Goal: Find specific page/section: Find specific page/section

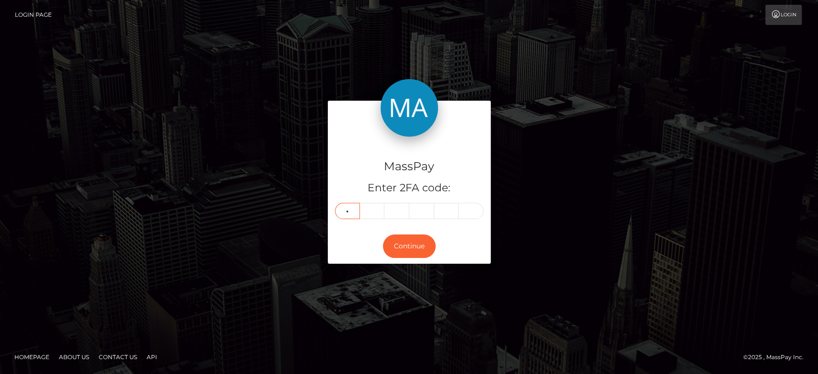
type input "5"
type input "7"
type input "0"
type input "4"
type input "2"
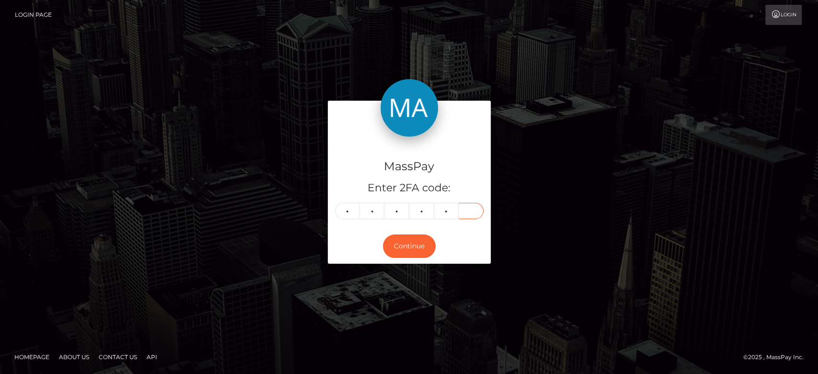
type input "7"
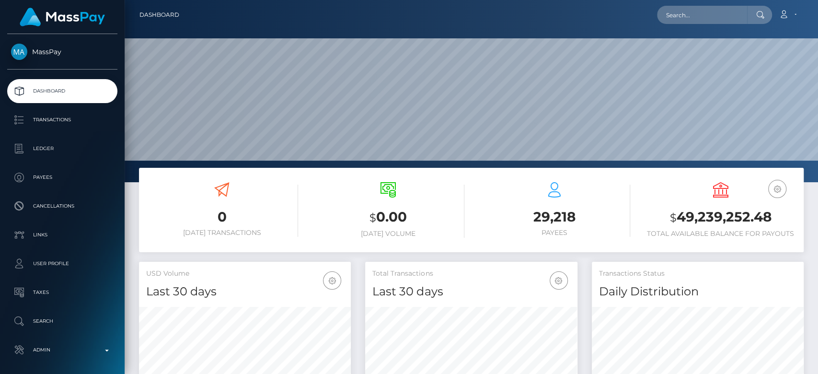
scroll to position [169, 212]
click at [687, 7] on input "text" at bounding box center [702, 15] width 90 height 18
paste input "pereverziv.vlad@gmail.com"
type input "pereverziv.vlad@gmail.com"
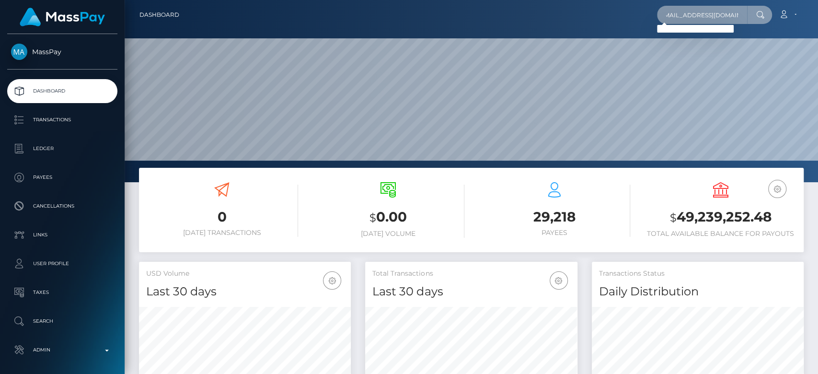
scroll to position [0, 0]
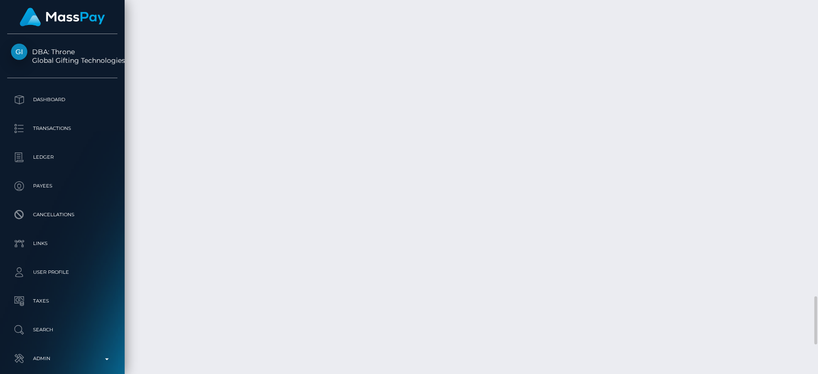
scroll to position [2177, 0]
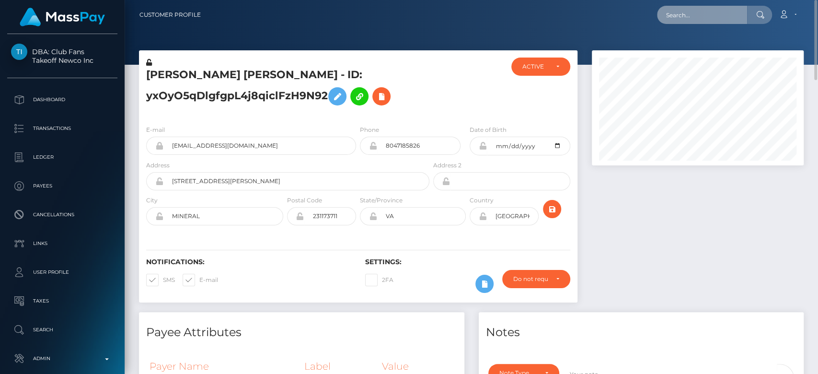
click at [690, 17] on input "text" at bounding box center [702, 15] width 90 height 18
paste input "rosaura.losrealejos@gmail.com"
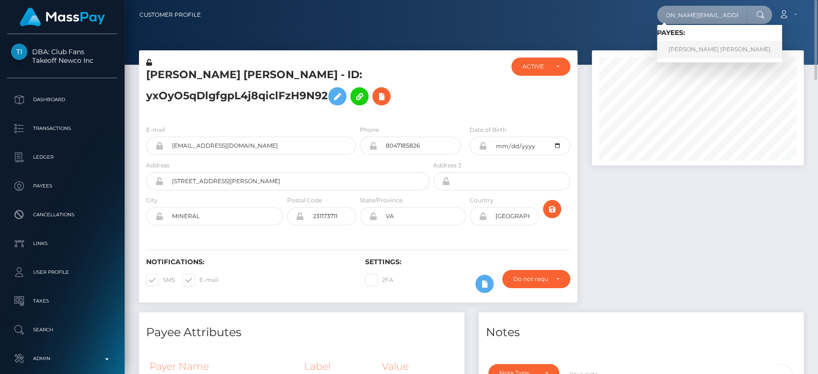
type input "rosaura.losrealejos@gmail.com"
click at [689, 55] on link "Rosaura Begoña Perez Marrero" at bounding box center [719, 50] width 125 height 18
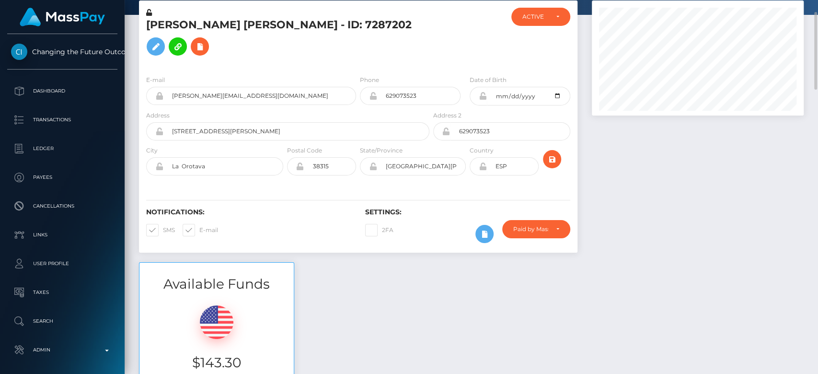
scroll to position [51, 0]
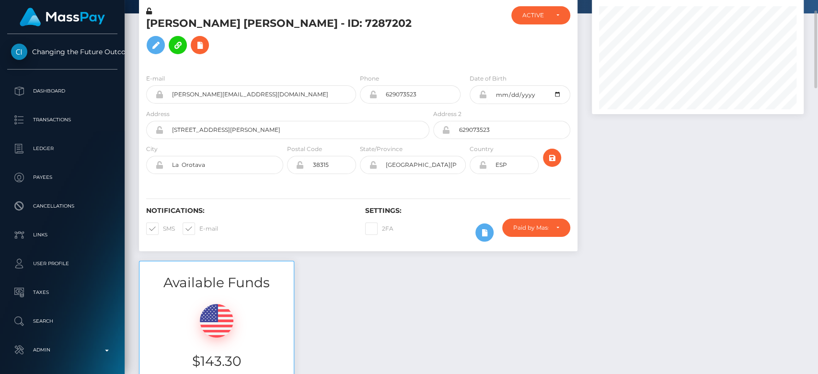
click at [628, 227] on div at bounding box center [697, 130] width 226 height 262
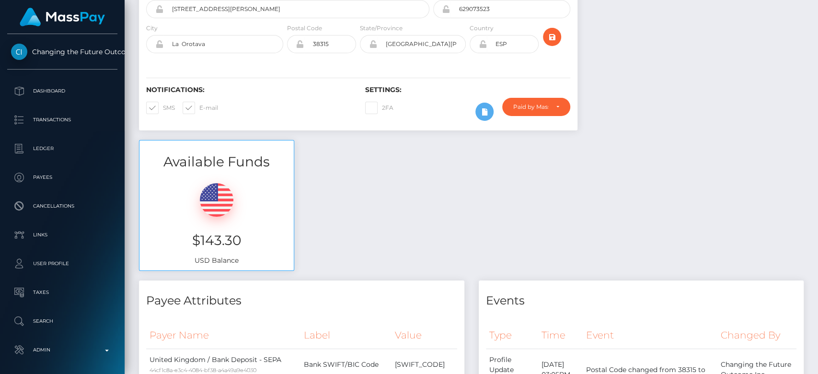
scroll to position [0, 0]
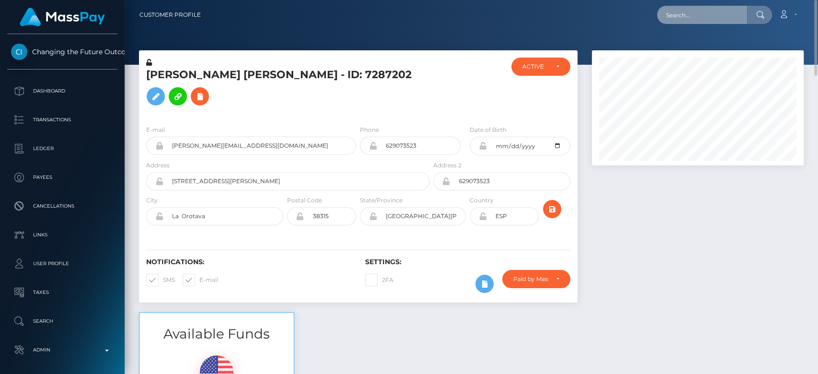
click at [701, 10] on input "text" at bounding box center [702, 15] width 90 height 18
paste input "kiaradavey1999@icloud.com"
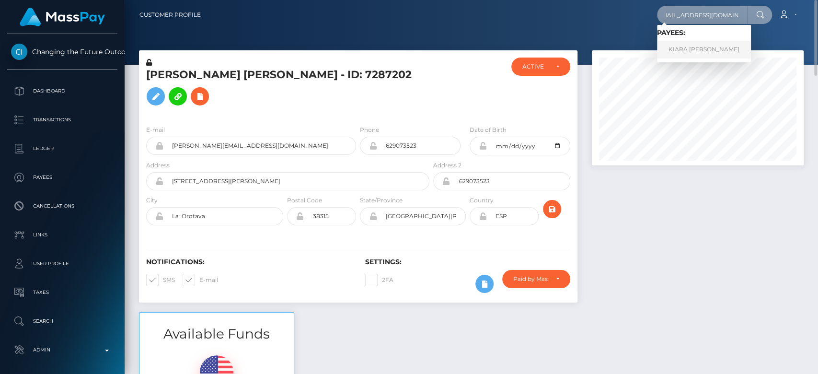
type input "[EMAIL_ADDRESS][DOMAIN_NAME]"
click at [709, 50] on link "KIARA LOIS DAVEY" at bounding box center [704, 50] width 94 height 18
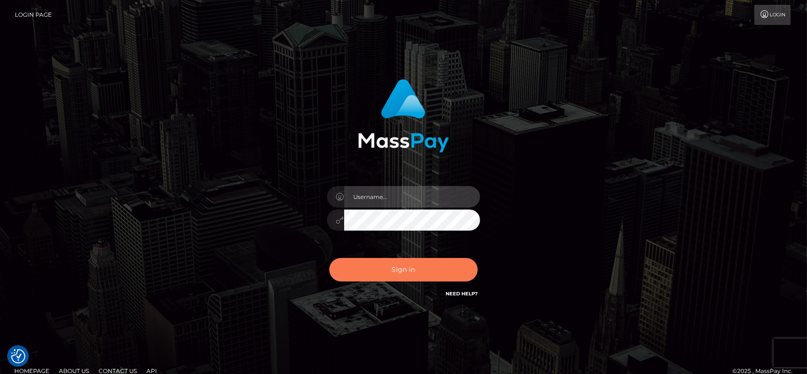
type input "fr.es"
click at [415, 260] on button "Sign in" at bounding box center [404, 269] width 148 height 23
type input "[DOMAIN_NAME]"
click at [404, 265] on button "Sign in" at bounding box center [404, 269] width 148 height 23
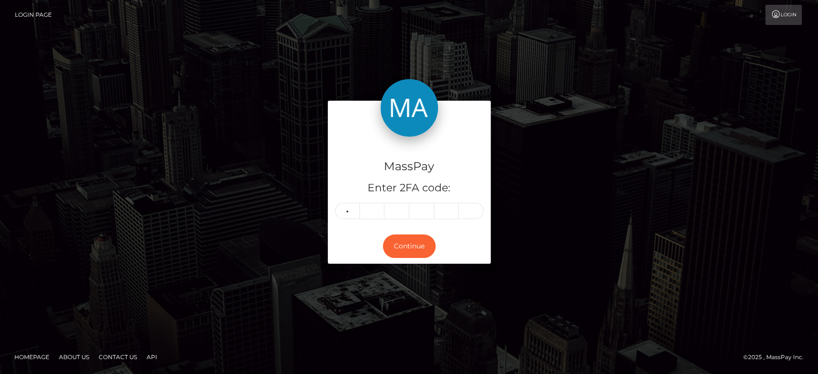
type input "7"
type input "4"
type input "7"
type input "5"
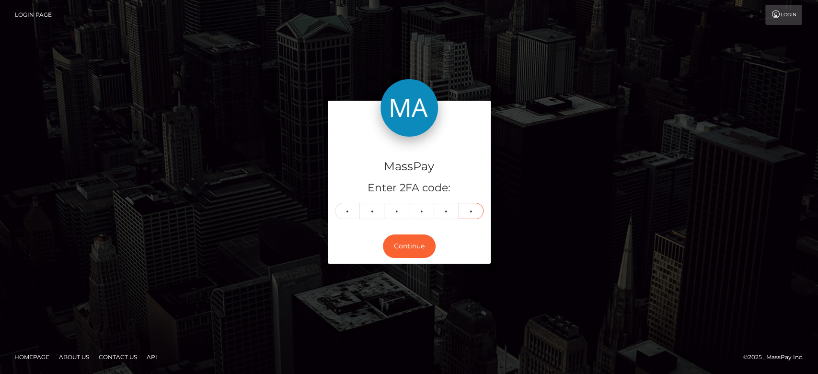
type input "1"
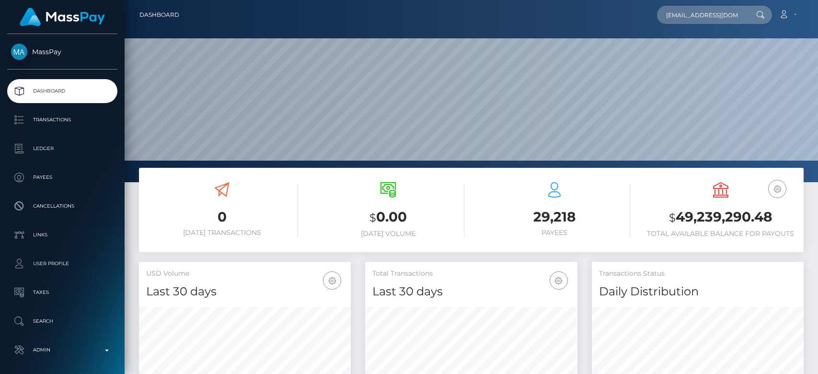
type input "[EMAIL_ADDRESS][DOMAIN_NAME]"
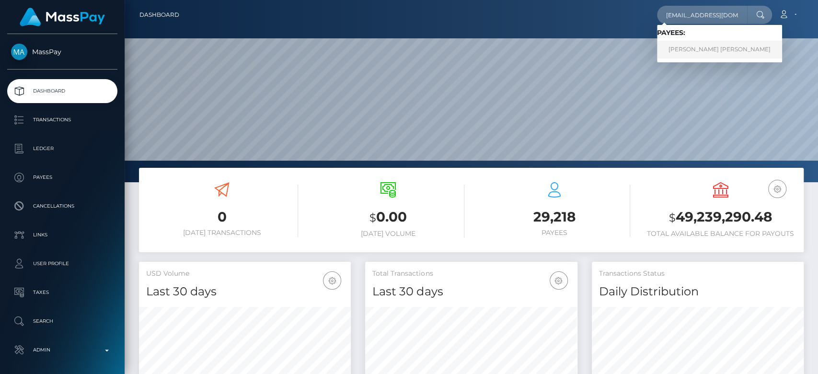
click at [718, 46] on link "ANNABELLE LOIS BURRIDGE" at bounding box center [719, 50] width 125 height 18
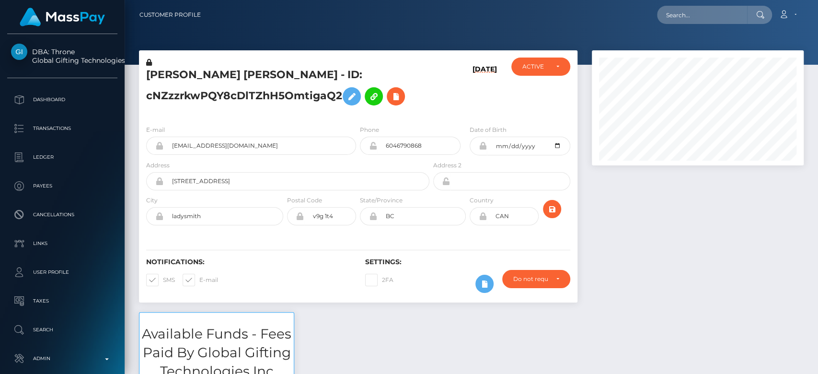
scroll to position [115, 212]
click at [654, 262] on div at bounding box center [697, 181] width 226 height 262
click at [679, 11] on input "text" at bounding box center [702, 15] width 90 height 18
paste input "hatoriaice@gmail.com"
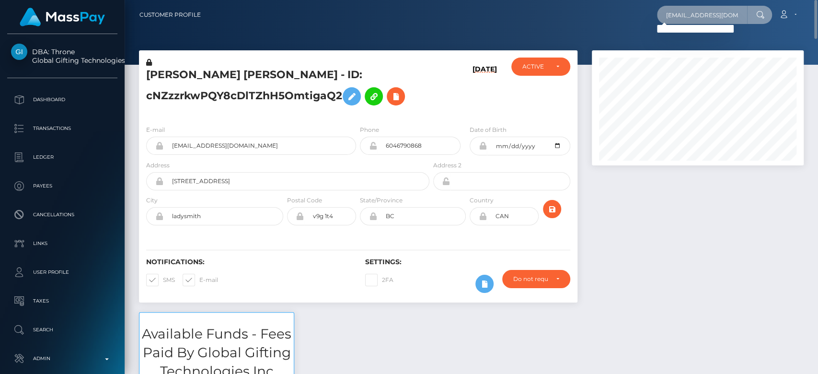
type input "hatoriaice@gmail.com"
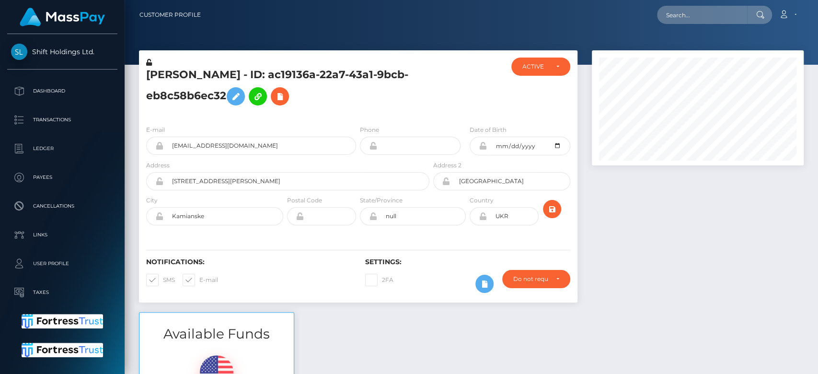
scroll to position [115, 212]
drag, startPoint x: 275, startPoint y: 142, endPoint x: 171, endPoint y: 149, distance: 104.2
click at [171, 149] on input "[EMAIL_ADDRESS][DOMAIN_NAME]" at bounding box center [259, 145] width 193 height 18
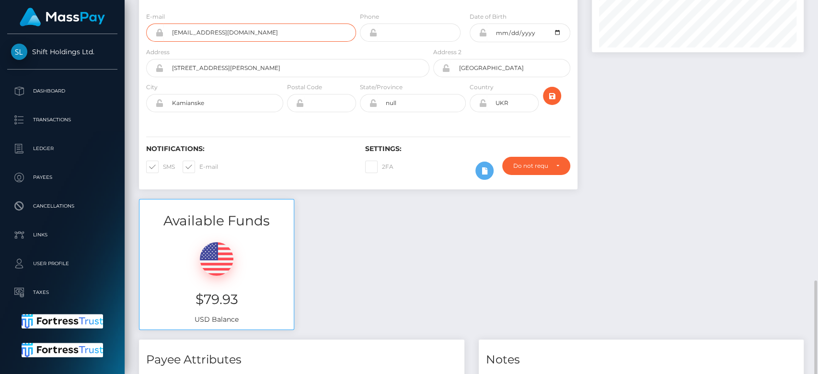
scroll to position [0, 0]
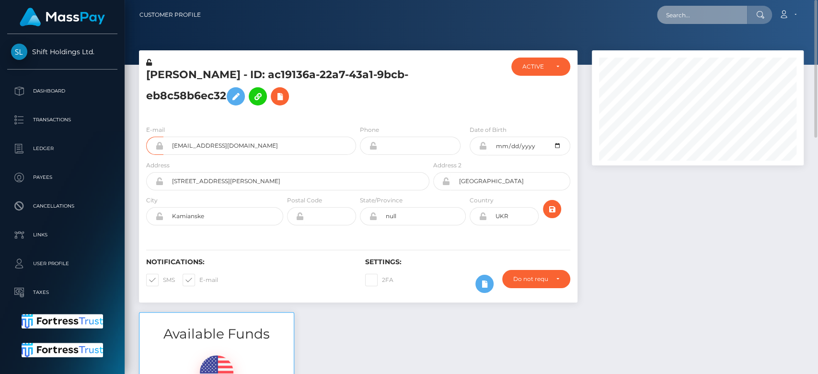
click at [697, 14] on input "text" at bounding box center [702, 15] width 90 height 18
paste input "[EMAIL_ADDRESS][DOMAIN_NAME]"
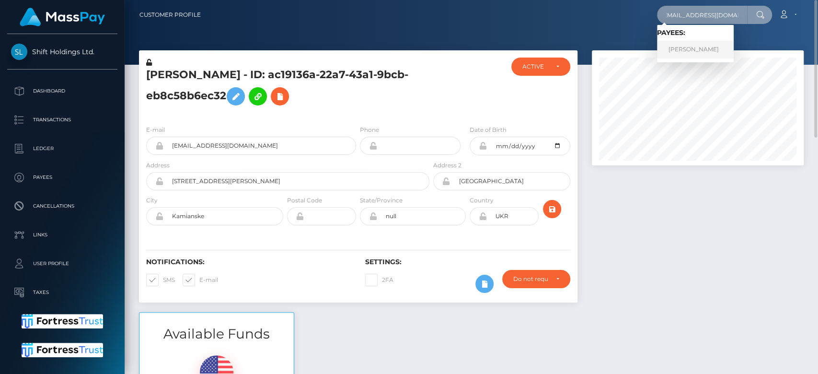
type input "[EMAIL_ADDRESS][DOMAIN_NAME]"
click at [706, 48] on link "[PERSON_NAME]" at bounding box center [695, 50] width 77 height 18
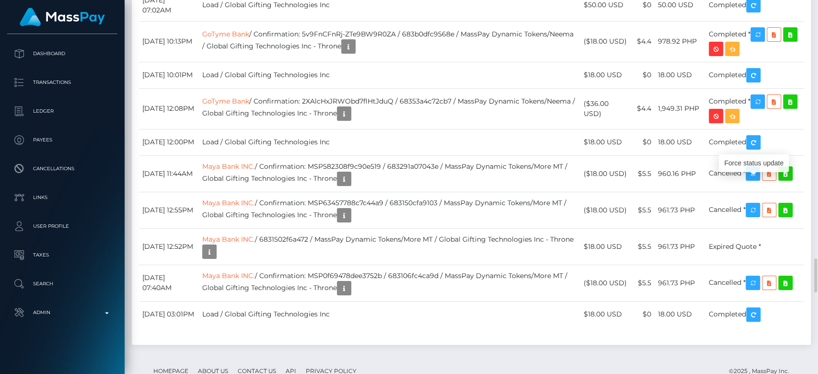
scroll to position [115, 212]
